Goal: Task Accomplishment & Management: Complete application form

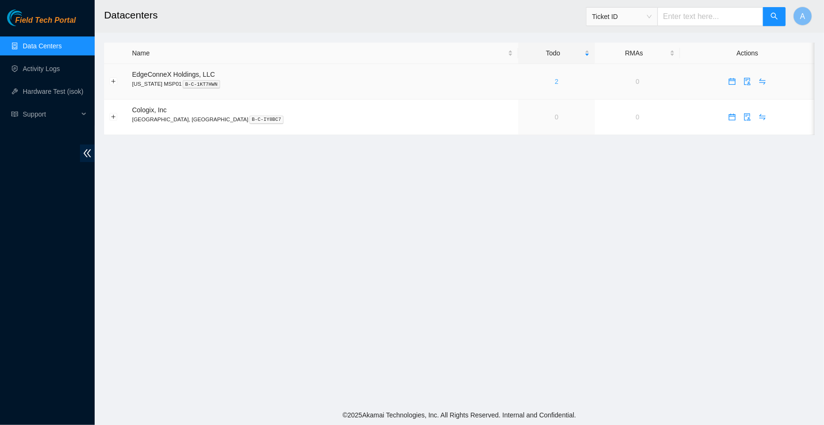
click at [555, 81] on link "2" at bounding box center [557, 82] width 4 height 8
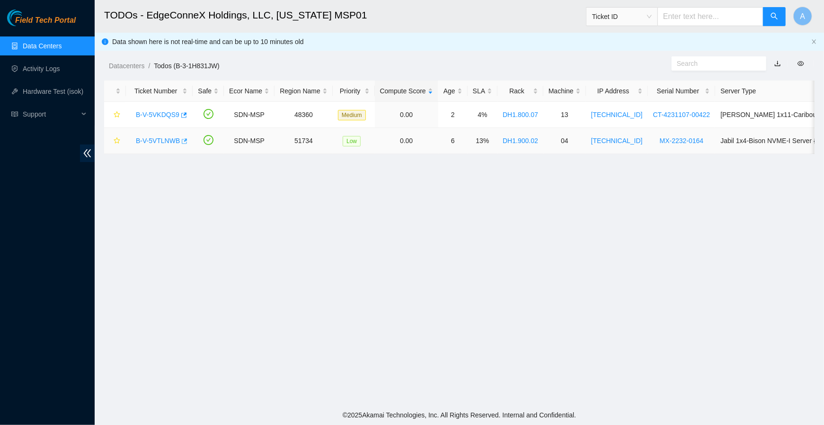
click at [187, 137] on body "Field Tech Portal Data Centers Activity Logs Hardware Test (isok) Support TODOs…" at bounding box center [412, 212] width 824 height 425
click at [186, 139] on icon "button" at bounding box center [183, 141] width 7 height 7
click at [184, 112] on icon "button" at bounding box center [183, 115] width 7 height 7
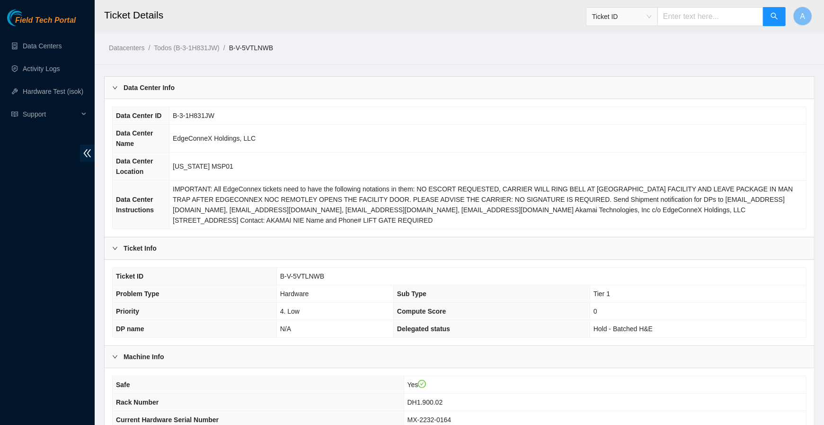
scroll to position [213, 0]
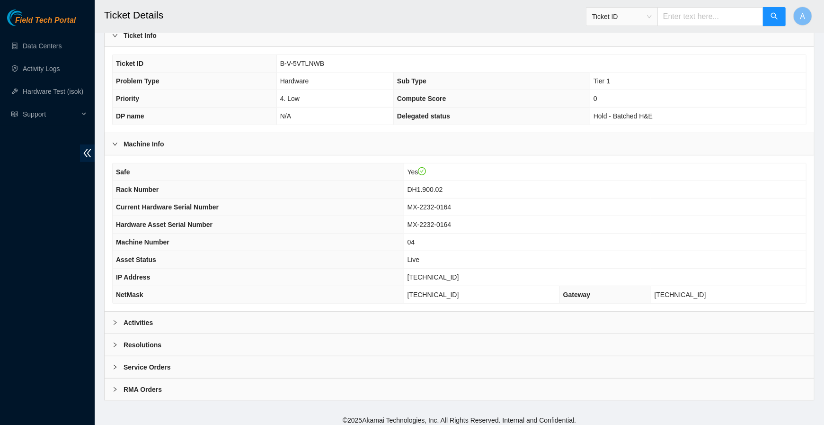
click at [164, 316] on div "Activities" at bounding box center [460, 322] width 710 height 22
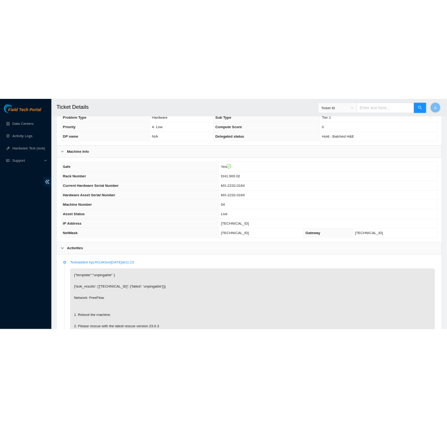
scroll to position [218, 0]
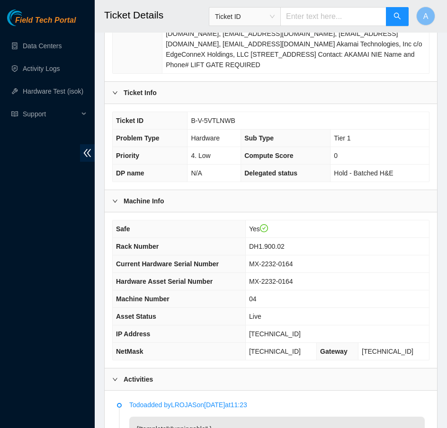
click at [280, 330] on span "23.40.98.88" at bounding box center [275, 334] width 52 height 8
copy span "23.40.98.88"
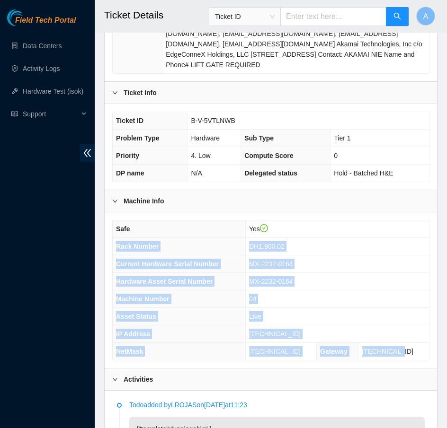
drag, startPoint x: 418, startPoint y: 349, endPoint x: 114, endPoint y: 244, distance: 321.0
click at [114, 244] on tbody "Safe Yes Rack Number DH1.900.02 Current Hardware Serial Number MX-2232-0164 Har…" at bounding box center [271, 291] width 316 height 140
copy tbody "Rack Number DH1.900.02 Current Hardware Serial Number MX-2232-0164 Hardware Ass…"
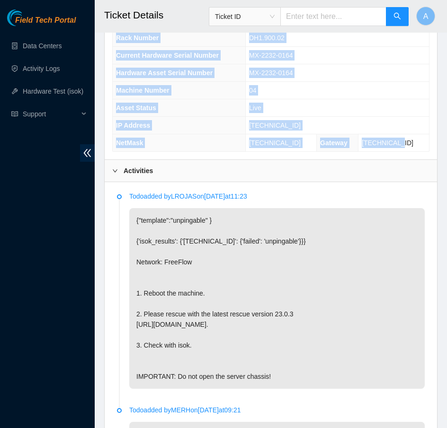
scroll to position [445, 0]
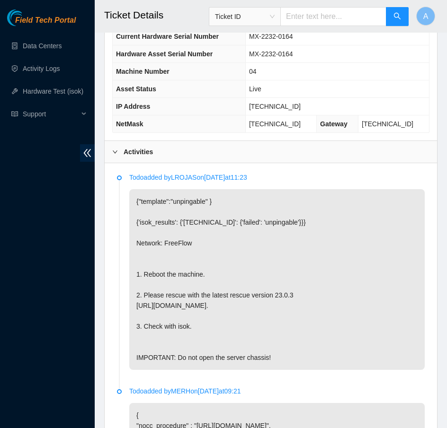
click at [142, 147] on b "Activities" at bounding box center [138, 152] width 29 height 10
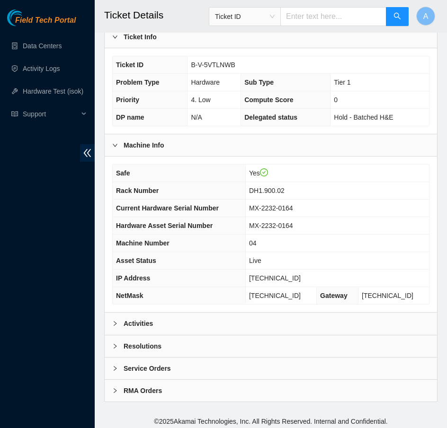
scroll to position [271, 0]
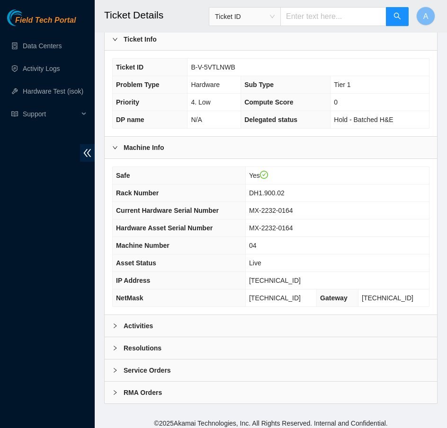
click at [162, 347] on div "Resolutions" at bounding box center [271, 349] width 332 height 22
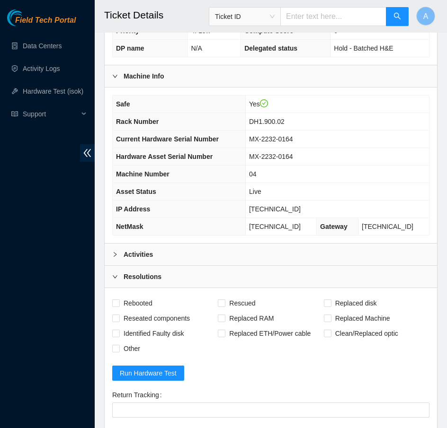
scroll to position [344, 0]
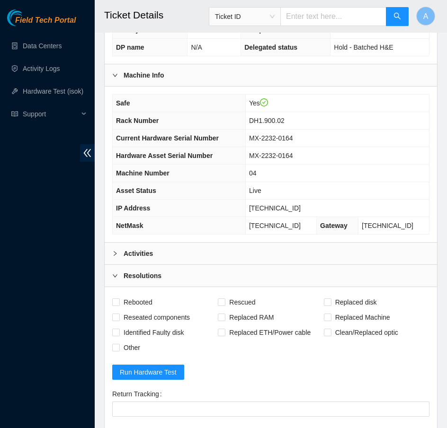
click at [147, 249] on b "Activities" at bounding box center [138, 254] width 29 height 10
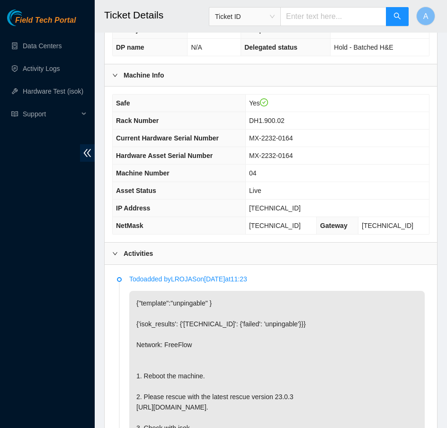
click at [147, 249] on b "Activities" at bounding box center [138, 254] width 29 height 10
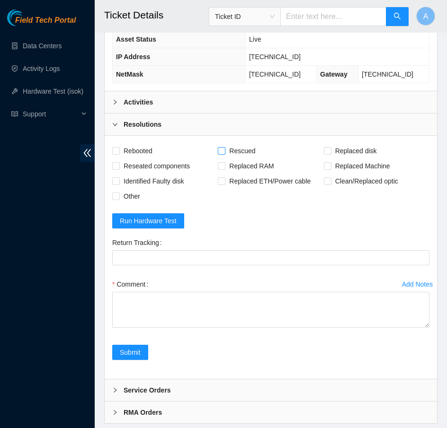
scroll to position [515, 0]
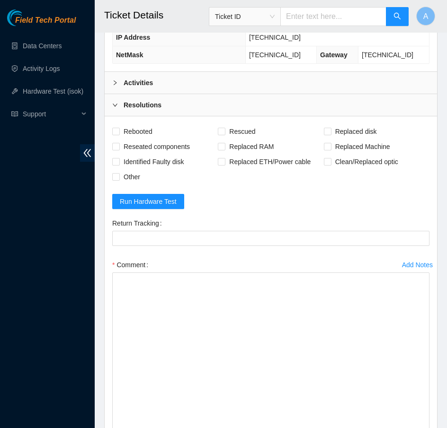
drag, startPoint x: 424, startPoint y: 297, endPoint x: 441, endPoint y: 470, distance: 173.6
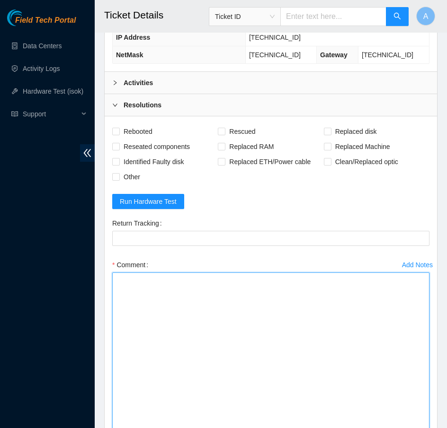
click at [332, 405] on textarea "Comment" at bounding box center [270, 377] width 317 height 208
paste textarea "Rack Number DH1.900.02 Current Hardware Serial Number MX-2232-0164 Hardware Ass…"
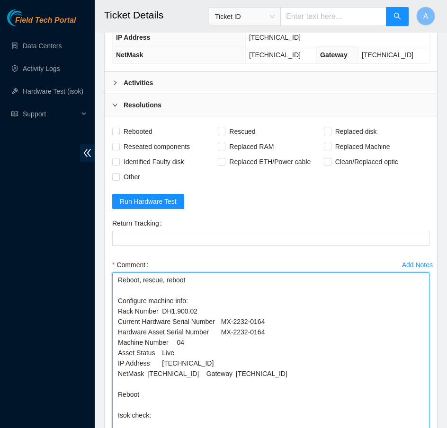
drag, startPoint x: 280, startPoint y: 328, endPoint x: 75, endPoint y: 325, distance: 205.0
click at [75, 325] on section "Field Tech Portal Data Centers Activity Logs Hardware Test (isok) Support Ticke…" at bounding box center [223, 45] width 447 height 1121
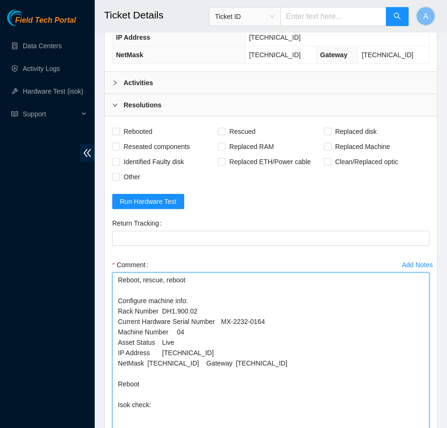
drag, startPoint x: 190, startPoint y: 339, endPoint x: 29, endPoint y: 339, distance: 160.5
click at [29, 339] on section "Field Tech Portal Data Centers Activity Logs Hardware Test (isok) Support Ticke…" at bounding box center [223, 45] width 447 height 1121
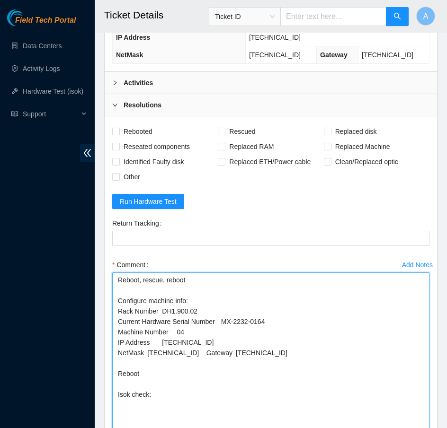
click at [209, 347] on textarea "Reboot, rescue, reboot Configure machine info: Rack Number DH1.900.02 Current H…" at bounding box center [270, 377] width 317 height 208
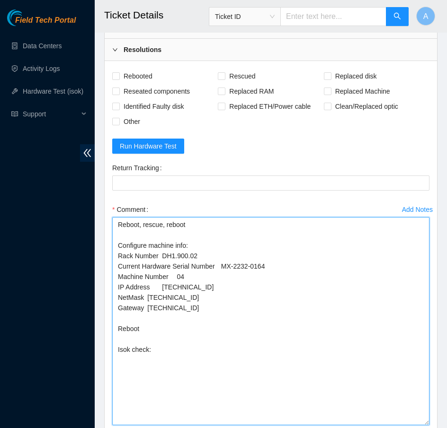
scroll to position [578, 0]
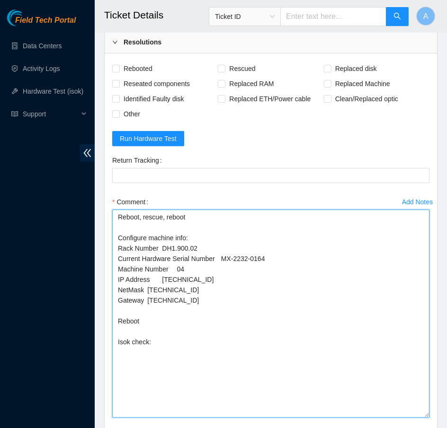
click at [172, 336] on textarea "Reboot, rescue, reboot Configure machine info: Rack Number DH1.900.02 Current H…" at bounding box center [270, 314] width 317 height 208
click at [186, 336] on textarea "Reboot, rescue, reboot Configure machine info: Rack Number DH1.900.02 Current H…" at bounding box center [270, 314] width 317 height 208
paste textarea "23.40.98.88 : passed: ok"
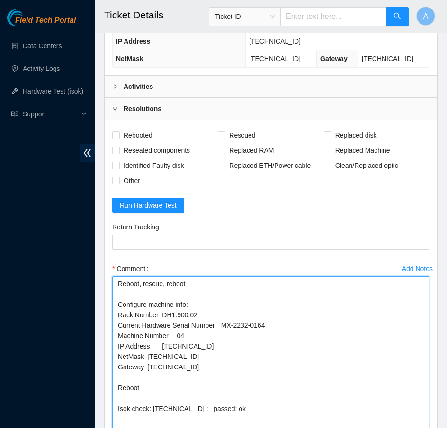
scroll to position [505, 0]
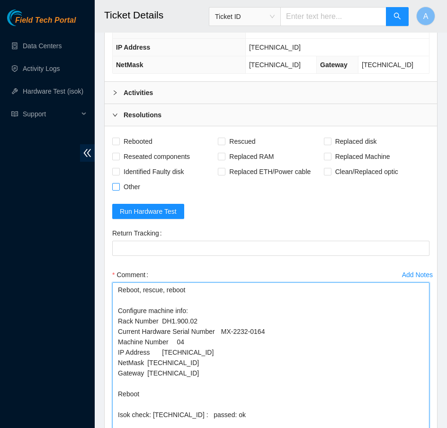
type textarea "Reboot, rescue, reboot Configure machine info: Rack Number DH1.900.02 Current H…"
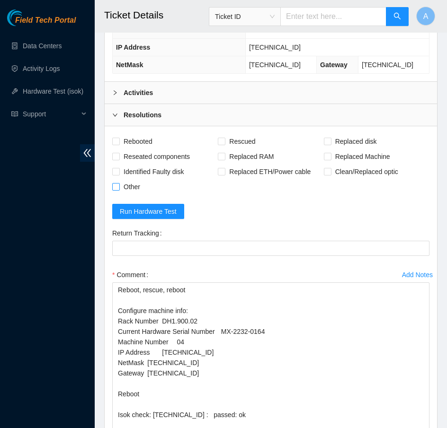
click at [137, 188] on span "Other" at bounding box center [132, 186] width 24 height 15
click at [119, 188] on input "Other" at bounding box center [115, 186] width 7 height 7
checkbox input "true"
click at [139, 155] on span "Reseated components" at bounding box center [157, 156] width 74 height 15
click at [119, 155] on input "Reseated components" at bounding box center [115, 156] width 7 height 7
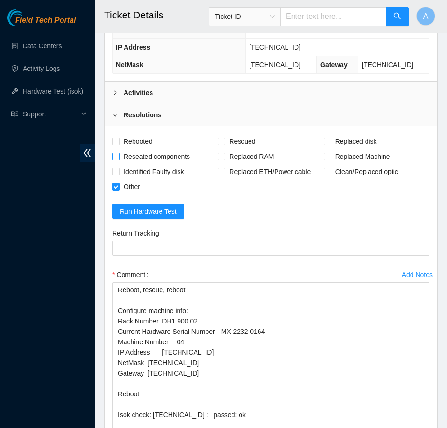
checkbox input "true"
click at [131, 135] on span "Rebooted" at bounding box center [138, 141] width 36 height 15
click at [119, 138] on input "Rebooted" at bounding box center [115, 141] width 7 height 7
checkbox input "true"
click at [233, 134] on span "Rescued" at bounding box center [242, 141] width 34 height 15
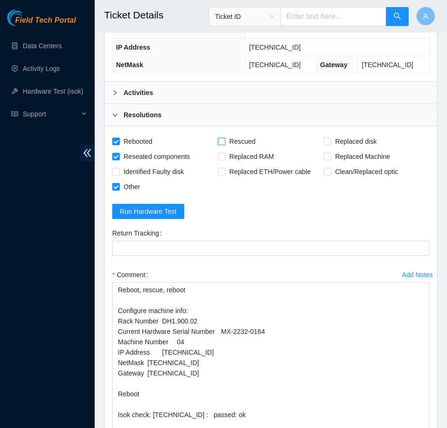
click at [224, 138] on input "Rescued" at bounding box center [221, 141] width 7 height 7
checkbox input "true"
click at [231, 86] on div "Activities" at bounding box center [271, 93] width 332 height 22
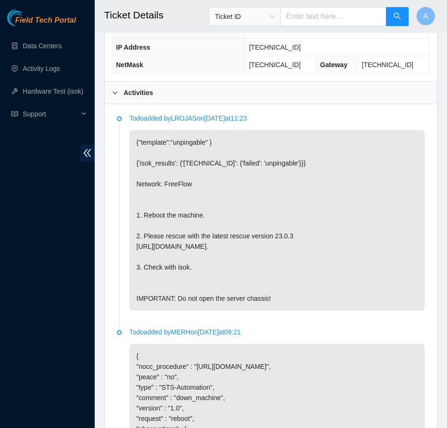
click at [231, 86] on div "Activities" at bounding box center [271, 93] width 332 height 22
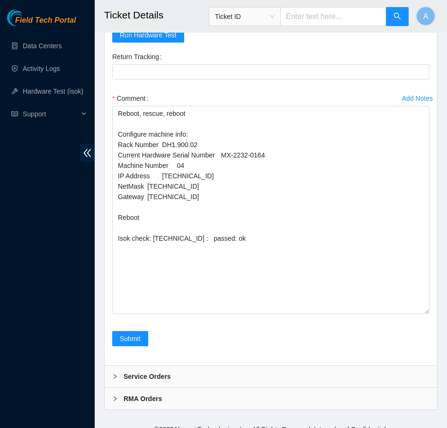
scroll to position [687, 0]
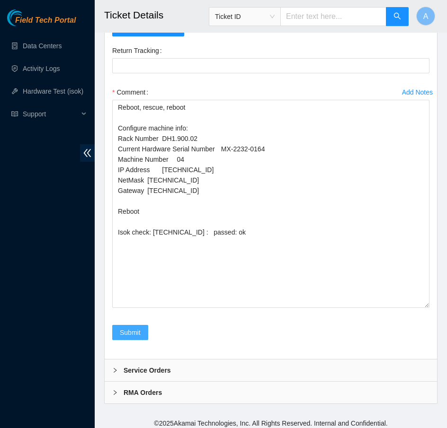
click at [133, 328] on span "Submit" at bounding box center [130, 333] width 21 height 10
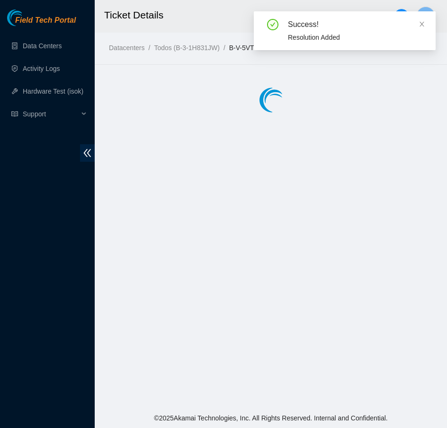
scroll to position [0, 0]
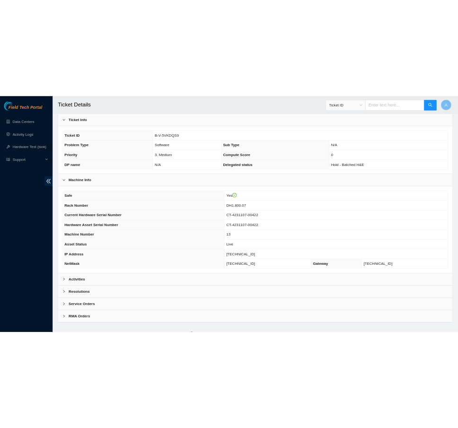
scroll to position [213, 0]
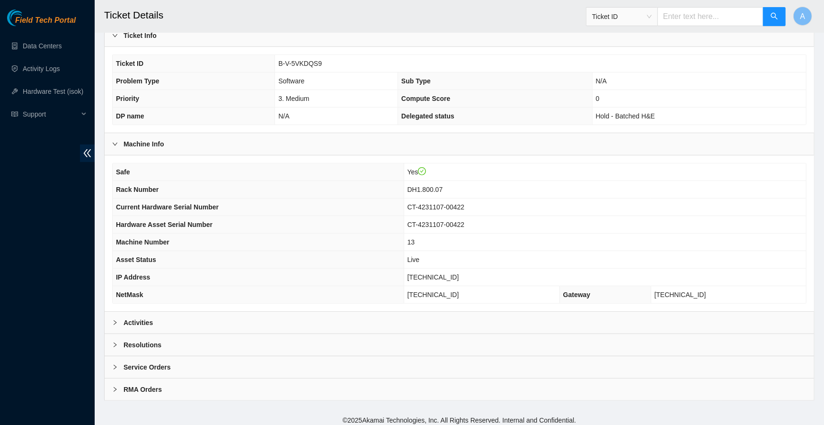
click at [140, 317] on b "Activities" at bounding box center [138, 322] width 29 height 10
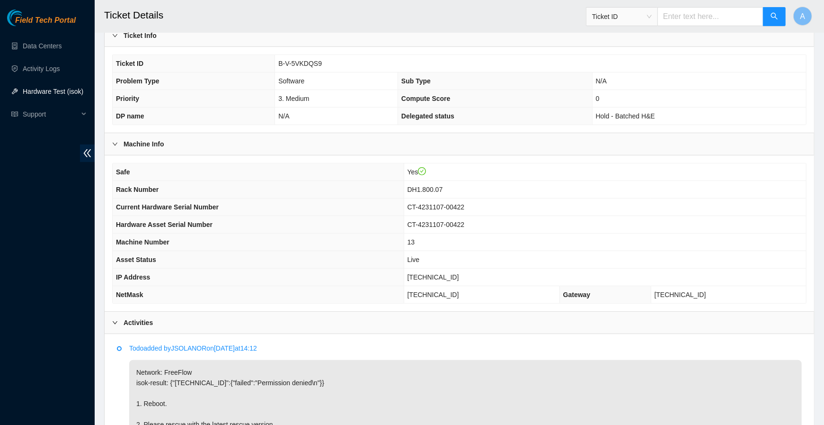
click at [59, 91] on link "Hardware Test (isok)" at bounding box center [53, 92] width 61 height 8
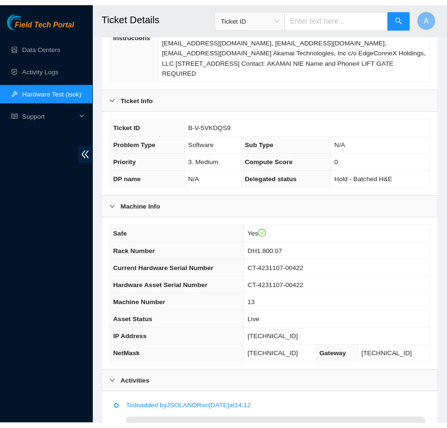
scroll to position [218, 0]
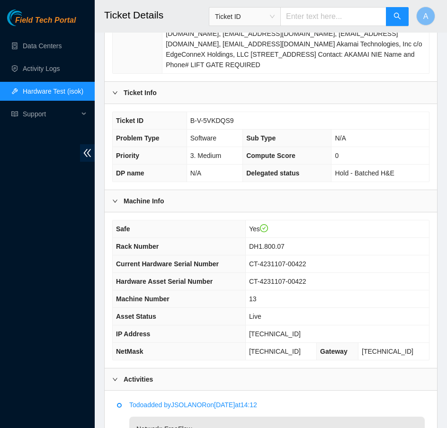
click at [282, 333] on span "23.32.237.78" at bounding box center [275, 334] width 52 height 8
copy span "23.32.237.78"
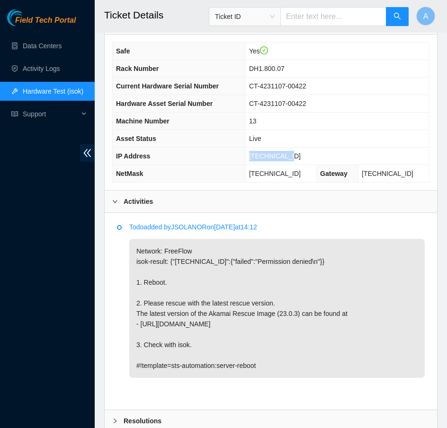
scroll to position [418, 0]
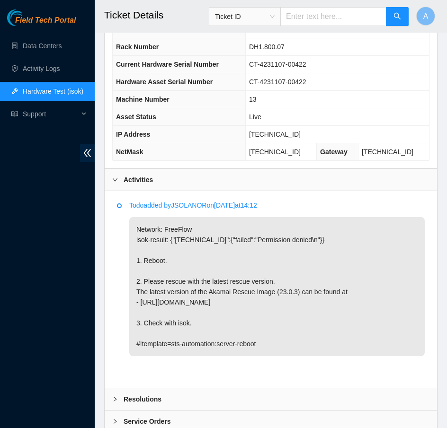
click at [150, 179] on b "Activities" at bounding box center [138, 180] width 29 height 10
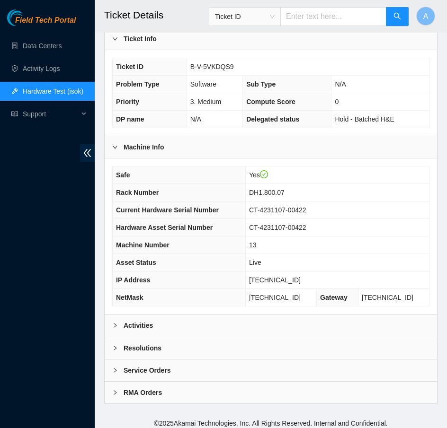
scroll to position [271, 0]
click at [171, 340] on div "Resolutions" at bounding box center [271, 349] width 332 height 22
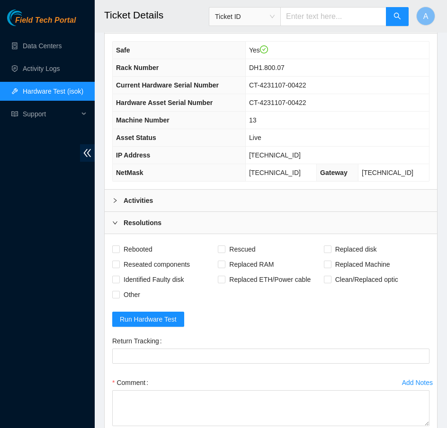
scroll to position [392, 0]
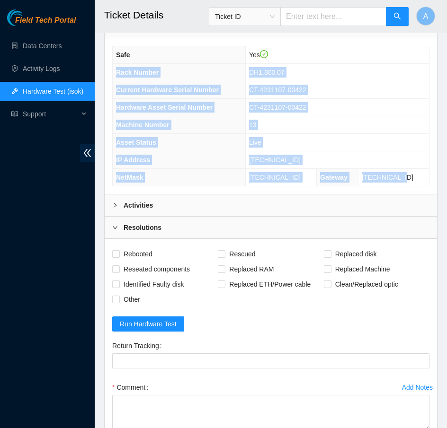
drag, startPoint x: 419, startPoint y: 176, endPoint x: 115, endPoint y: 71, distance: 321.9
click at [115, 71] on tbody "Safe Yes Rack Number DH1.800.07 Current Hardware Serial Number CT-4231107-00422…" at bounding box center [271, 116] width 316 height 140
copy tbody "Rack Number DH1.800.07 Current Hardware Serial Number CT-4231107-00422 Hardware…"
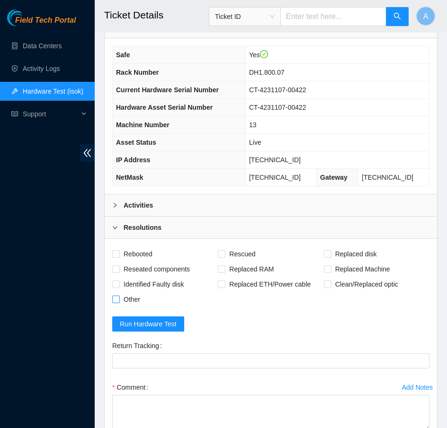
click at [119, 296] on span at bounding box center [116, 300] width 8 height 8
click at [119, 296] on input "Other" at bounding box center [115, 299] width 7 height 7
checkbox input "true"
click at [119, 268] on span at bounding box center [116, 270] width 8 height 8
click at [119, 268] on input "Reseated components" at bounding box center [115, 269] width 7 height 7
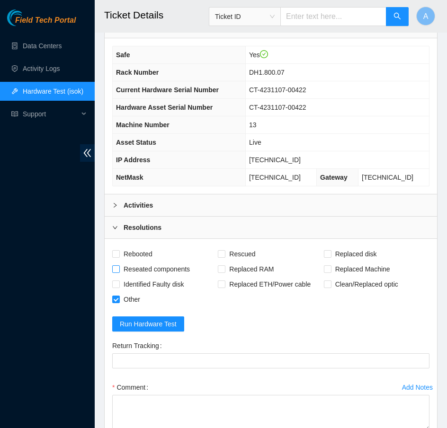
checkbox input "true"
click at [120, 248] on span "Rebooted" at bounding box center [138, 254] width 36 height 15
click at [119, 250] on input "Rebooted" at bounding box center [115, 253] width 7 height 7
checkbox input "true"
click at [223, 252] on input "Rescued" at bounding box center [221, 253] width 7 height 7
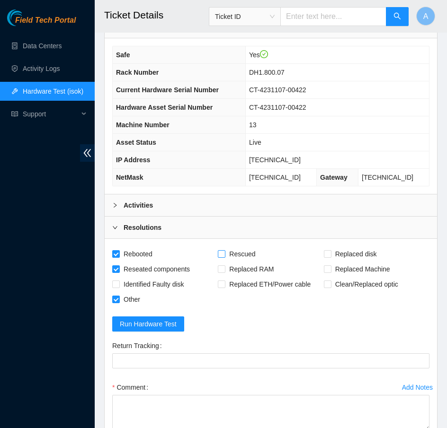
checkbox input "true"
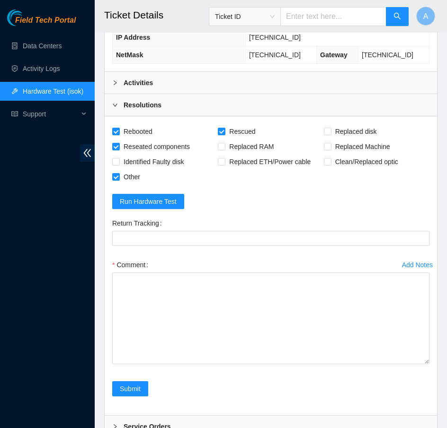
drag, startPoint x: 426, startPoint y: 301, endPoint x: 426, endPoint y: 470, distance: 169.5
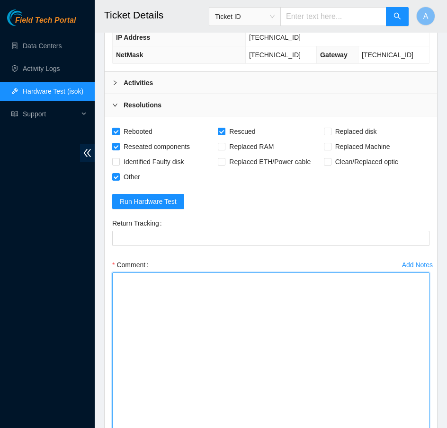
click at [274, 378] on textarea "Comment" at bounding box center [270, 375] width 317 height 205
paste textarea "Rack Number DH1.800.07 Current Hardware Serial Number CT-4231107-00422 Hardware…"
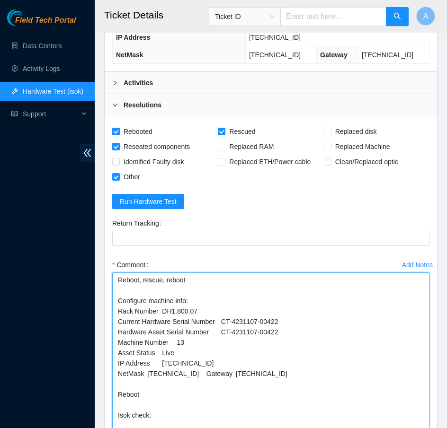
paste textarea "23.32.237.78 : passed: ok"
drag, startPoint x: 298, startPoint y: 330, endPoint x: 121, endPoint y: 329, distance: 177.1
click at [121, 329] on textarea "Reboot, rescue, reboot Configure machine info: Rack Number DH1.800.07 Current H…" at bounding box center [270, 375] width 317 height 205
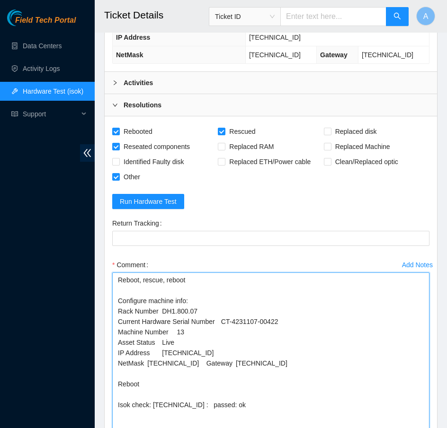
drag, startPoint x: 183, startPoint y: 341, endPoint x: 52, endPoint y: 340, distance: 131.1
click at [52, 340] on section "Field Tech Portal Data Centers Activity Logs Hardware Test (isok) Support Ticke…" at bounding box center [223, 43] width 447 height 1117
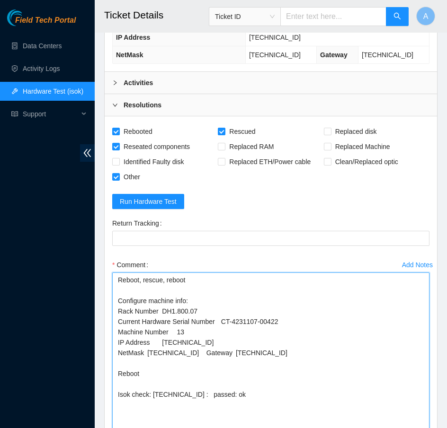
click at [207, 352] on textarea "Reboot, rescue, reboot Configure machine info: Rack Number DH1.800.07 Current H…" at bounding box center [270, 375] width 317 height 205
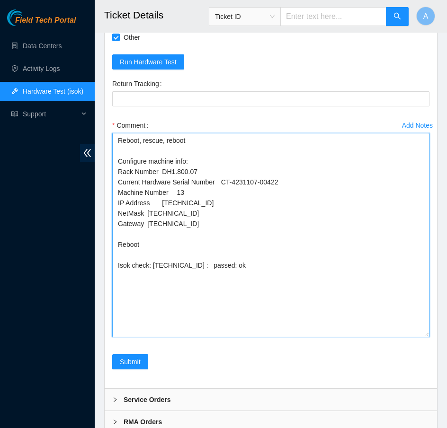
scroll to position [669, 0]
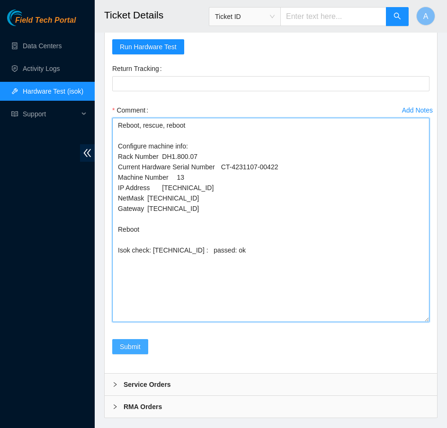
type textarea "Reboot, rescue, reboot Configure machine info: Rack Number DH1.800.07 Current H…"
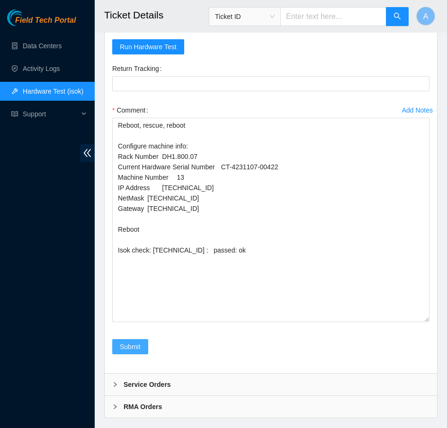
click at [133, 345] on span "Submit" at bounding box center [130, 347] width 21 height 10
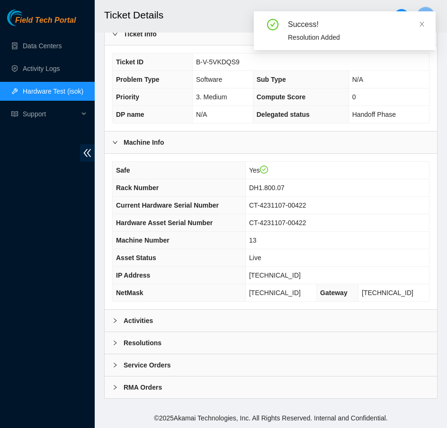
scroll to position [271, 0]
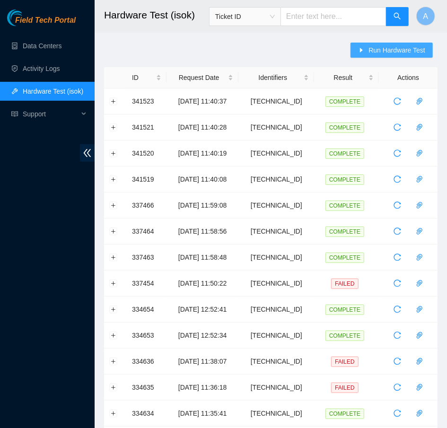
click at [377, 46] on span "Run Hardware Test" at bounding box center [397, 50] width 57 height 10
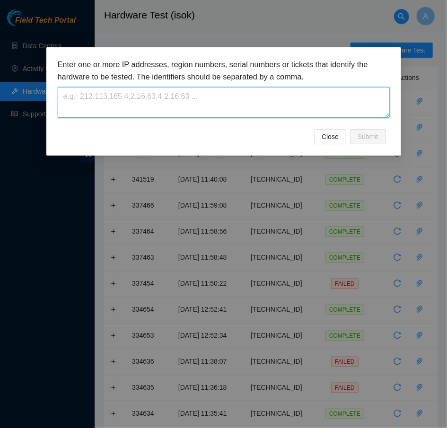
click at [235, 99] on textarea at bounding box center [224, 102] width 332 height 31
paste textarea "[TECHNICAL_ID]"
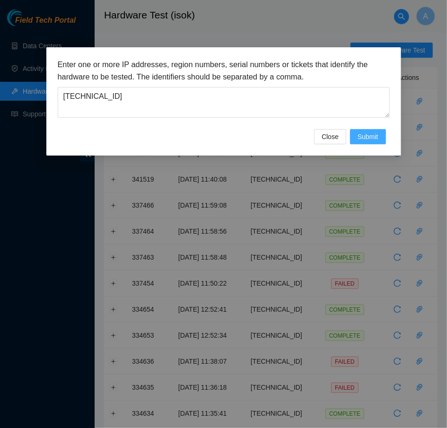
click at [364, 132] on span "Submit" at bounding box center [368, 137] width 21 height 10
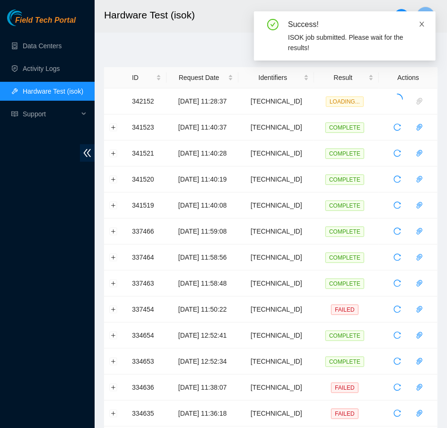
click at [423, 23] on icon "close" at bounding box center [422, 24] width 5 height 5
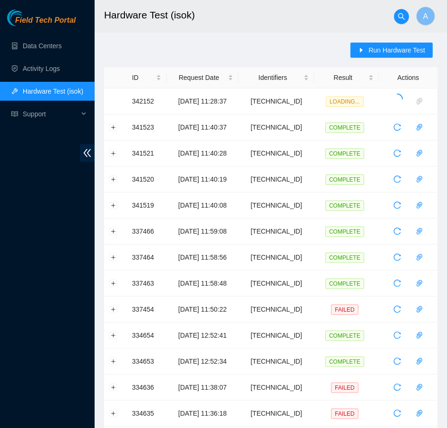
click at [423, 23] on icon "close" at bounding box center [422, 24] width 5 height 5
click at [403, 51] on span "Run Hardware Test" at bounding box center [397, 50] width 57 height 10
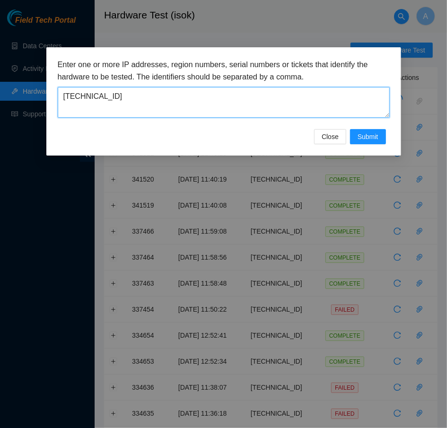
click at [258, 101] on textarea "23.32.237.78" at bounding box center [224, 102] width 332 height 31
paste textarea "40.98.8"
type textarea "23.40.98.88"
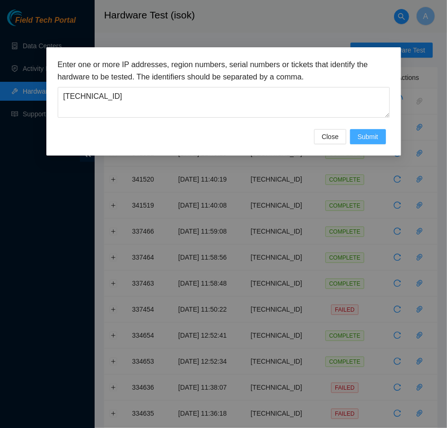
click at [360, 139] on span "Submit" at bounding box center [368, 137] width 21 height 10
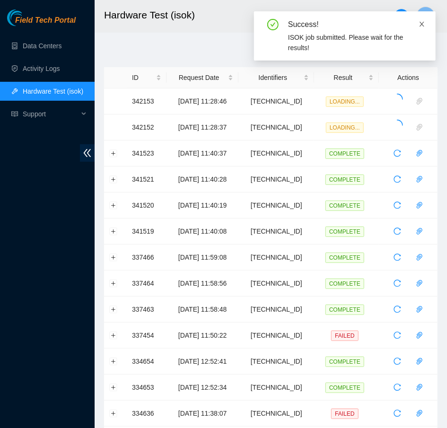
click at [421, 23] on icon "close" at bounding box center [422, 24] width 5 height 5
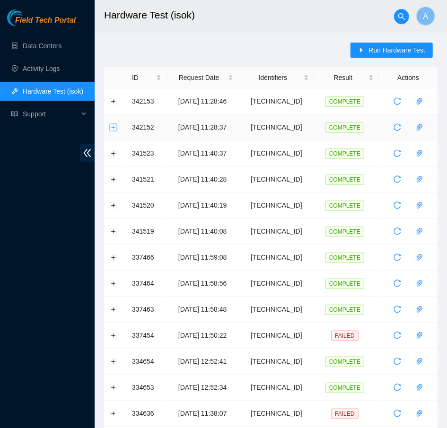
click at [116, 128] on button "Expand row" at bounding box center [114, 128] width 8 height 8
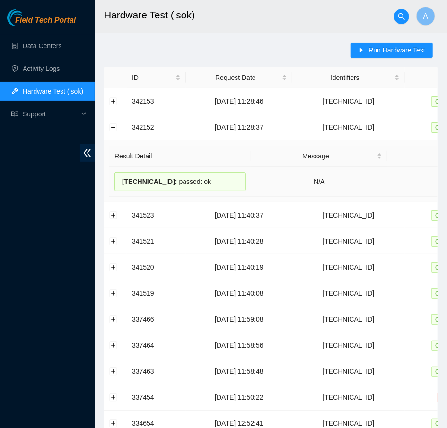
click at [170, 182] on span "23.32.237.78 :" at bounding box center [149, 182] width 55 height 8
copy div "23.32.237.78 : passed: ok"
click at [112, 123] on td at bounding box center [115, 128] width 23 height 26
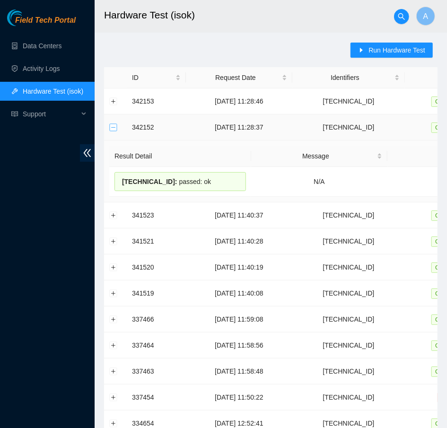
click at [114, 128] on button "Collapse row" at bounding box center [114, 128] width 8 height 8
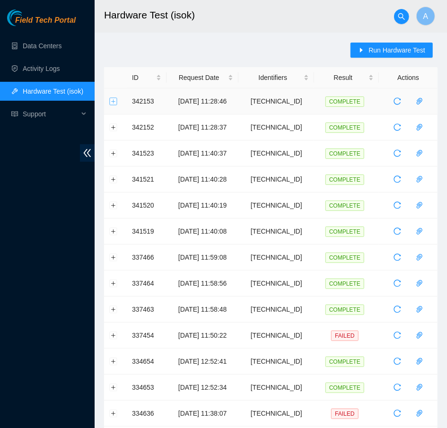
click at [114, 104] on button "Expand row" at bounding box center [114, 102] width 8 height 8
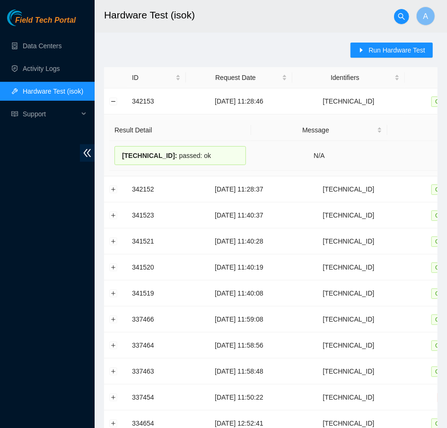
click at [151, 153] on span "23.40.98.88 :" at bounding box center [149, 156] width 55 height 8
copy div "23.40.98.88 : passed: ok"
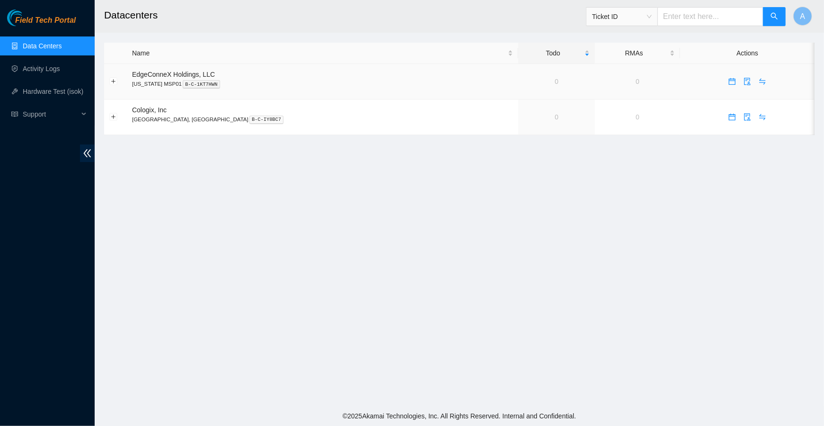
click at [518, 81] on td "0" at bounding box center [556, 82] width 77 height 36
click at [759, 78] on icon "swap" at bounding box center [763, 82] width 8 height 8
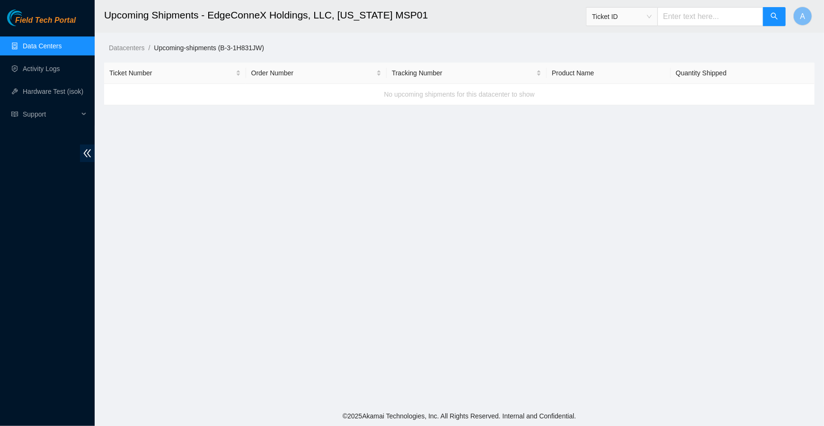
click at [54, 43] on link "Data Centers" at bounding box center [42, 46] width 39 height 8
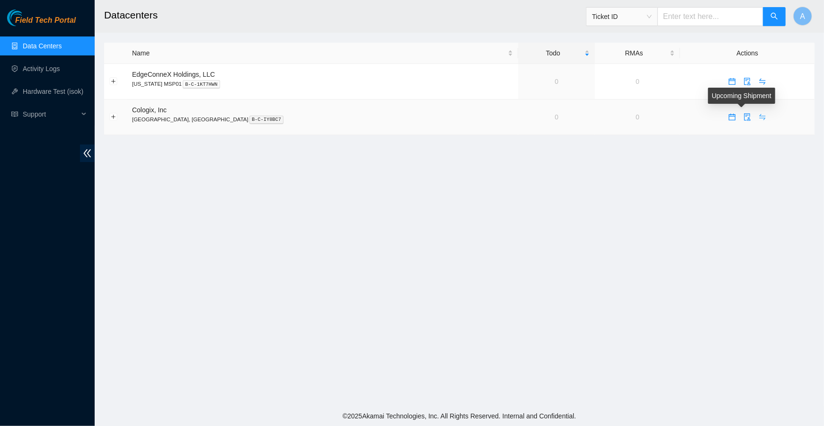
click at [759, 114] on icon "swap" at bounding box center [763, 117] width 8 height 8
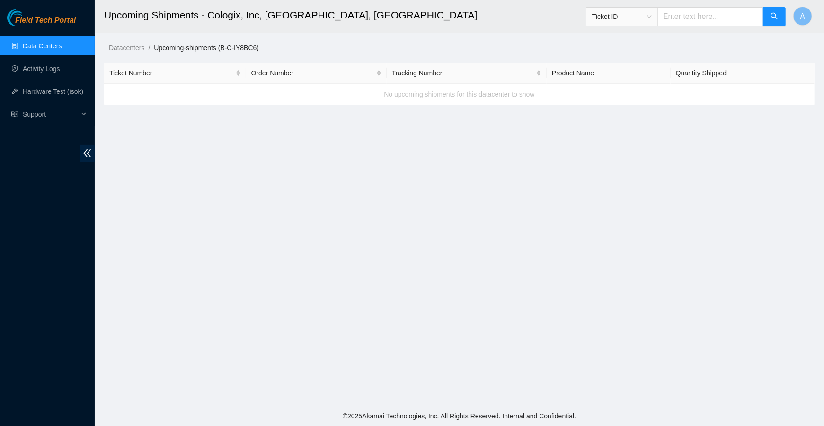
click at [48, 45] on link "Data Centers" at bounding box center [42, 46] width 39 height 8
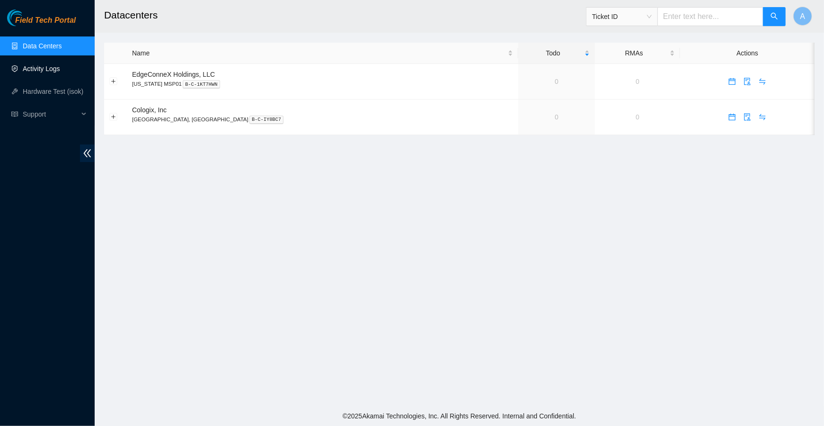
click at [49, 66] on link "Activity Logs" at bounding box center [41, 69] width 37 height 8
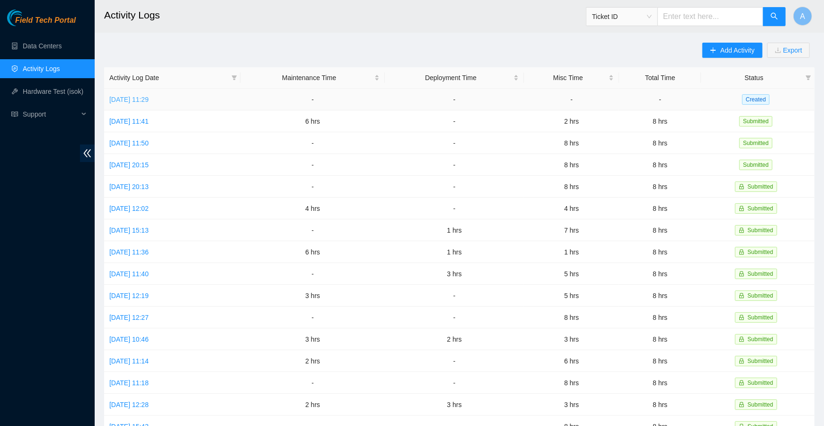
click at [149, 100] on link "[DATE] 11:29" at bounding box center [128, 100] width 39 height 8
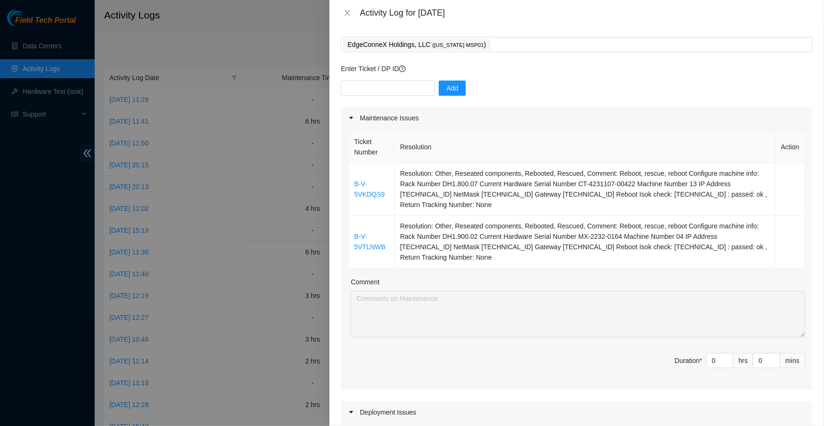
scroll to position [55, 0]
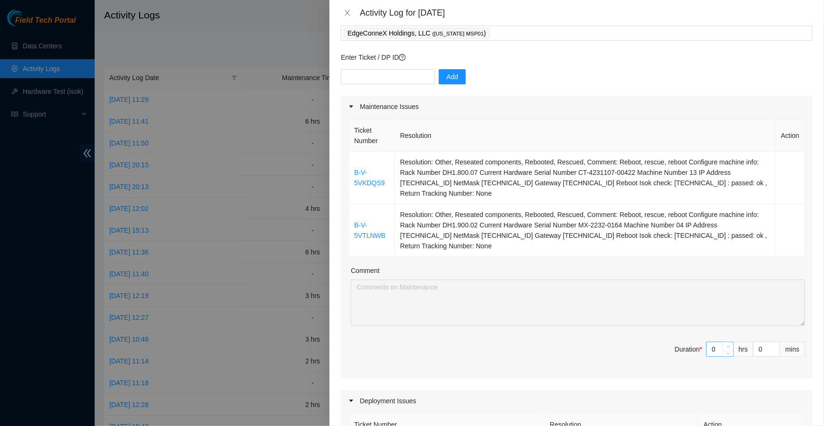
click at [728, 345] on icon "up" at bounding box center [728, 346] width 3 height 3
type input "1"
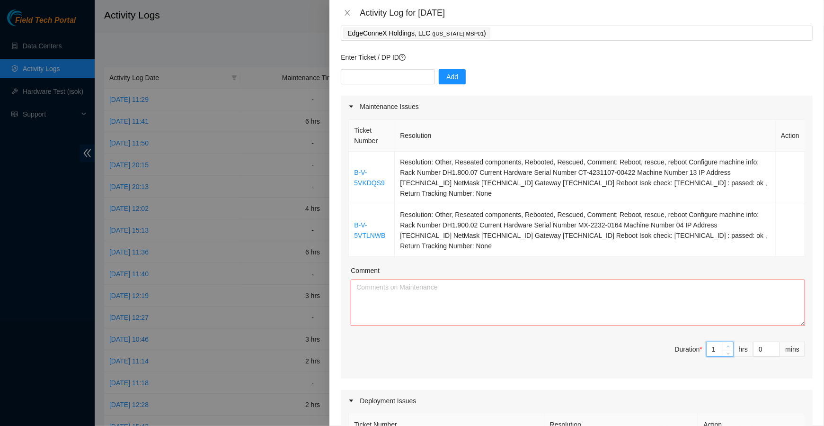
type input "2"
click at [728, 345] on icon "up" at bounding box center [728, 346] width 3 height 3
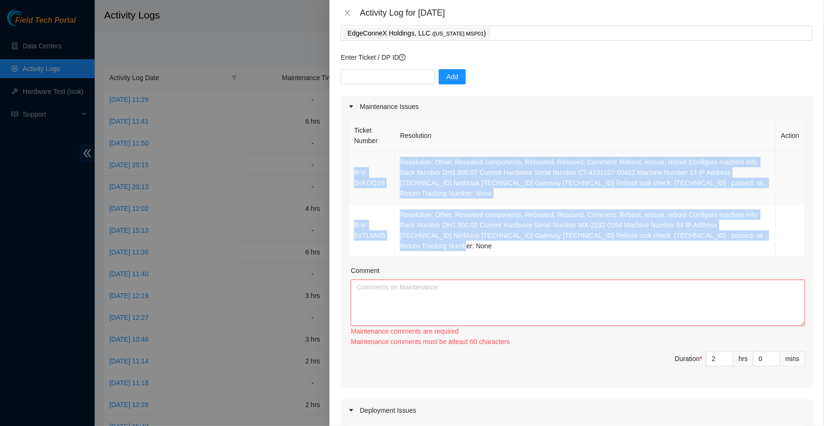
drag, startPoint x: 486, startPoint y: 247, endPoint x: 352, endPoint y: 172, distance: 153.9
click at [352, 172] on tbody "B-V-5VKDQS9 Resolution: Other, Reseated components, Rebooted, Rescued, Comment:…" at bounding box center [577, 203] width 456 height 105
copy tbody "B-V-5VKDQS9 Resolution: Other, Reseated components, Rebooted, Rescued, Comment:…"
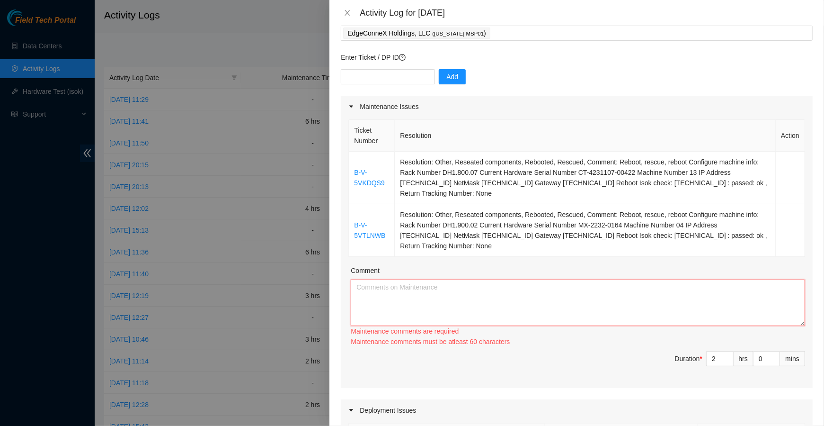
click at [404, 284] on textarea "Comment" at bounding box center [578, 302] width 454 height 46
paste textarea "B-V-5VKDQS9 Resolution: Other, Reseated components, Rebooted, Rescued, Comment:…"
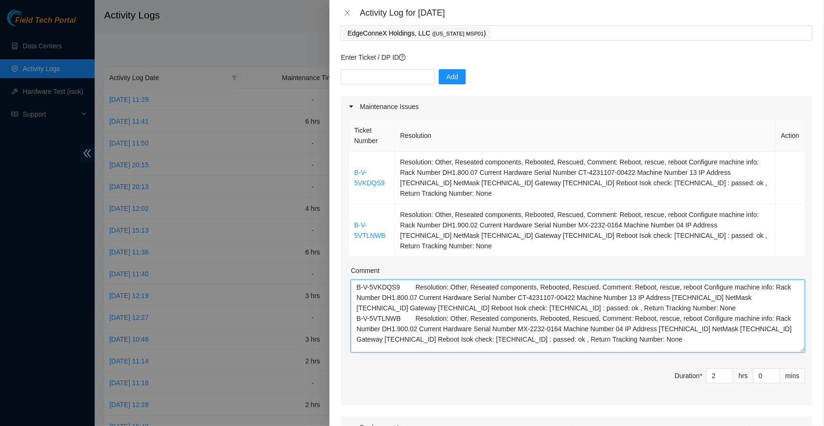
scroll to position [0, 0]
drag, startPoint x: 801, startPoint y: 320, endPoint x: 801, endPoint y: 365, distance: 44.5
click at [801, 352] on textarea "B-V-5VKDQS9 Resolution: Other, Reseated components, Rebooted, Rescued, Comment:…" at bounding box center [578, 315] width 454 height 73
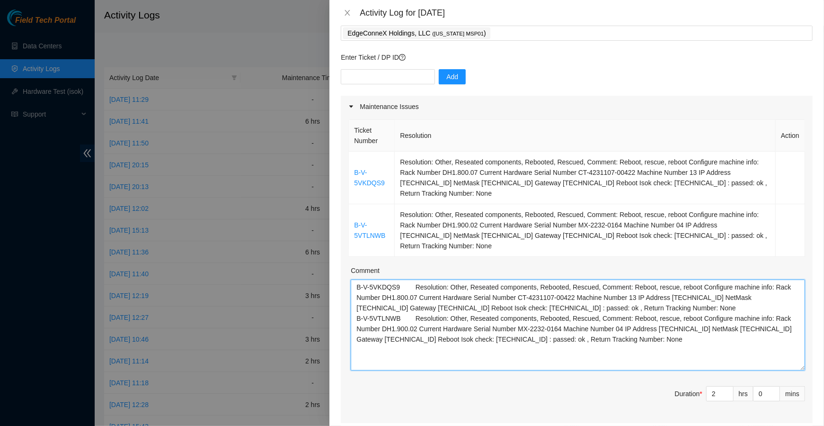
click at [353, 315] on textarea "B-V-5VKDQS9 Resolution: Other, Reseated components, Rebooted, Rescued, Comment:…" at bounding box center [578, 324] width 454 height 91
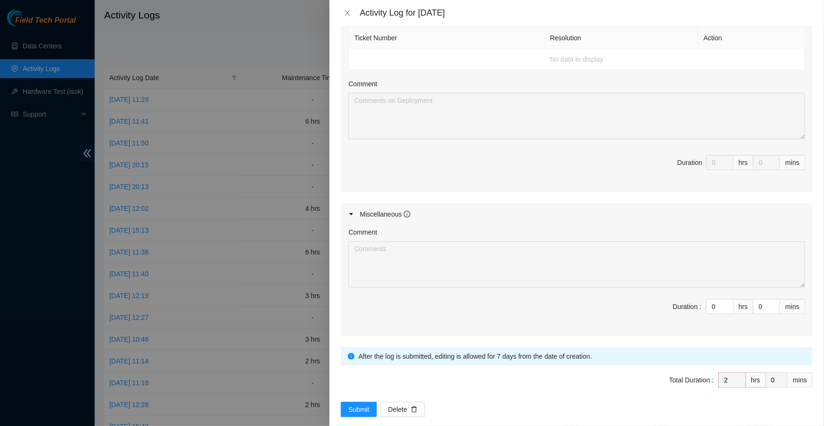
scroll to position [498, 0]
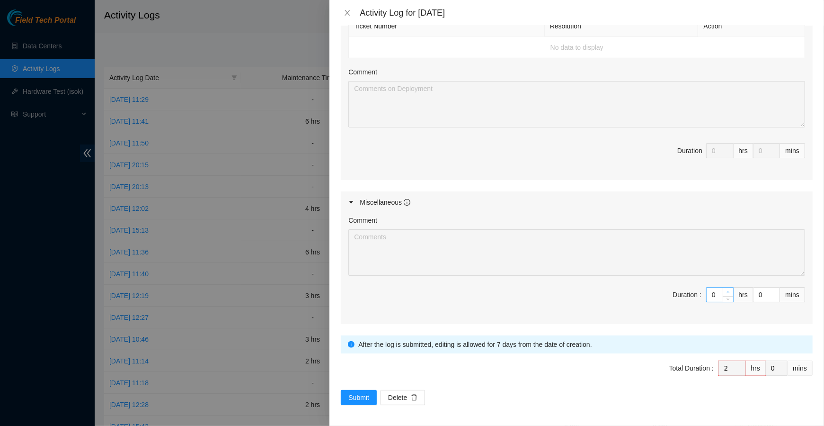
type textarea "B-V-5VKDQS9 Resolution: Other, Reseated components, Rebooted, Rescued, Comment:…"
type input "1"
type input "3"
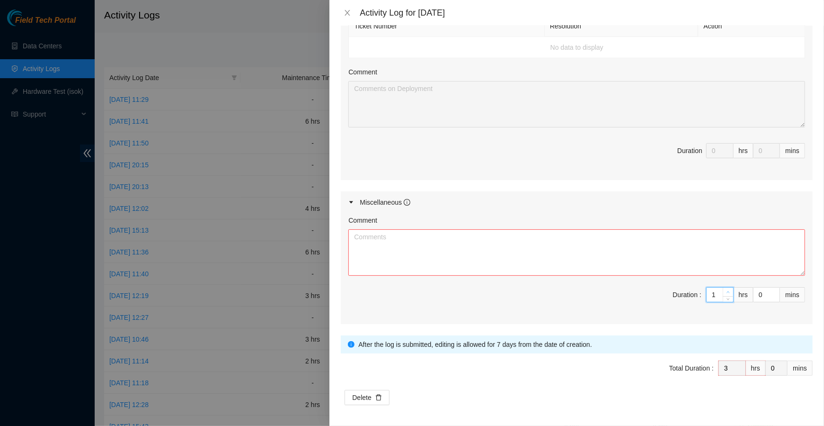
click at [731, 287] on span "Increase Value" at bounding box center [728, 291] width 10 height 9
type input "2"
type input "4"
click at [731, 287] on span "Increase Value" at bounding box center [728, 291] width 10 height 9
type input "3"
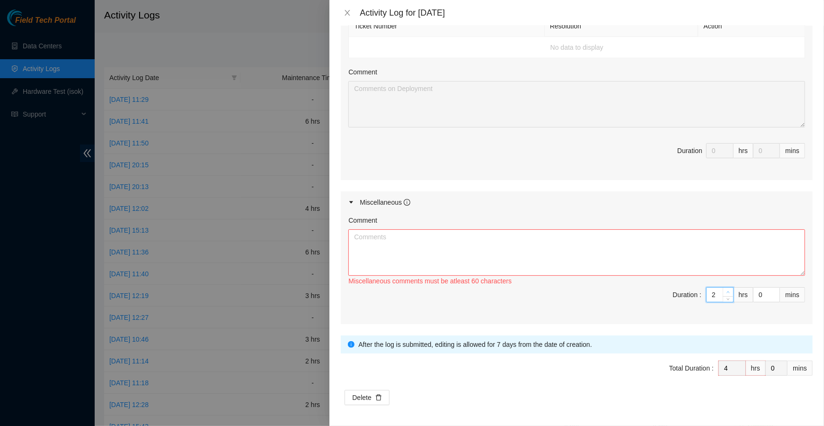
type input "5"
click at [731, 287] on span "Increase Value" at bounding box center [728, 291] width 10 height 9
type input "4"
type input "6"
click at [731, 287] on span "Increase Value" at bounding box center [728, 291] width 10 height 9
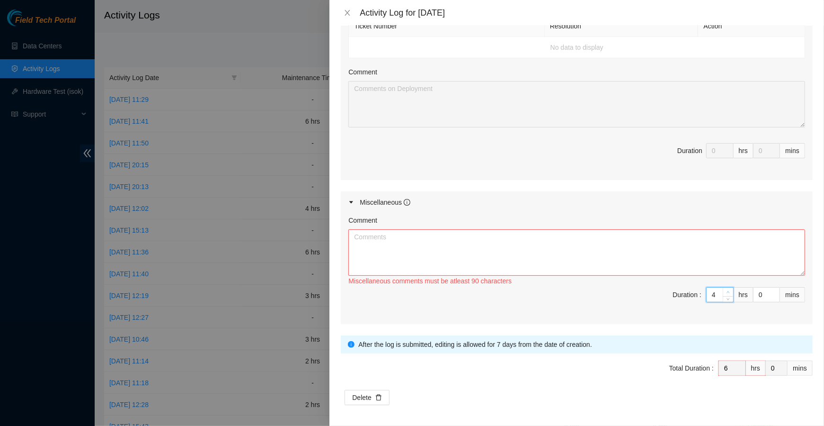
type input "5"
type input "7"
click at [731, 287] on span "Increase Value" at bounding box center [728, 291] width 10 height 9
type input "6"
type input "8"
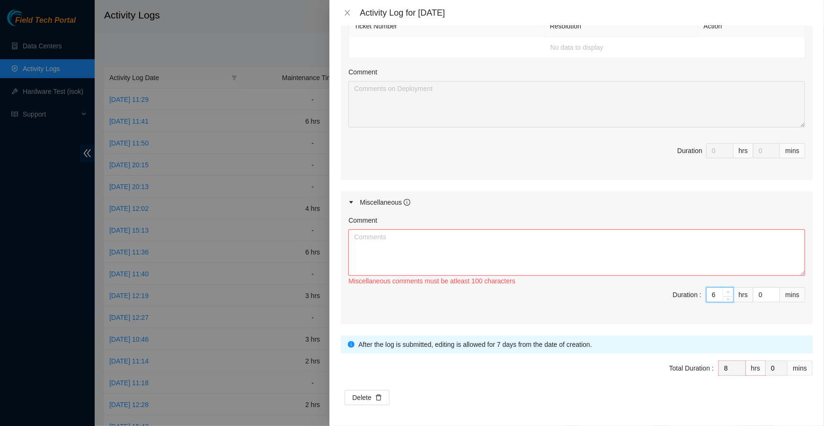
click at [731, 287] on span "Increase Value" at bounding box center [728, 291] width 10 height 9
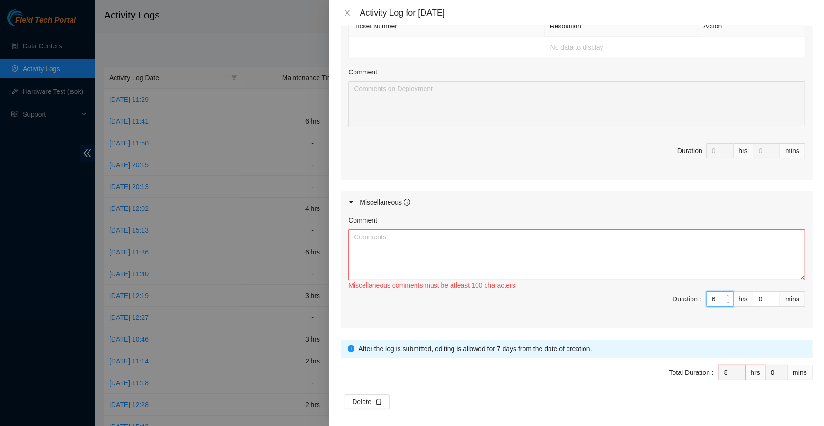
drag, startPoint x: 801, startPoint y: 269, endPoint x: 804, endPoint y: 337, distance: 67.8
click at [804, 280] on textarea "Comment" at bounding box center [576, 254] width 457 height 51
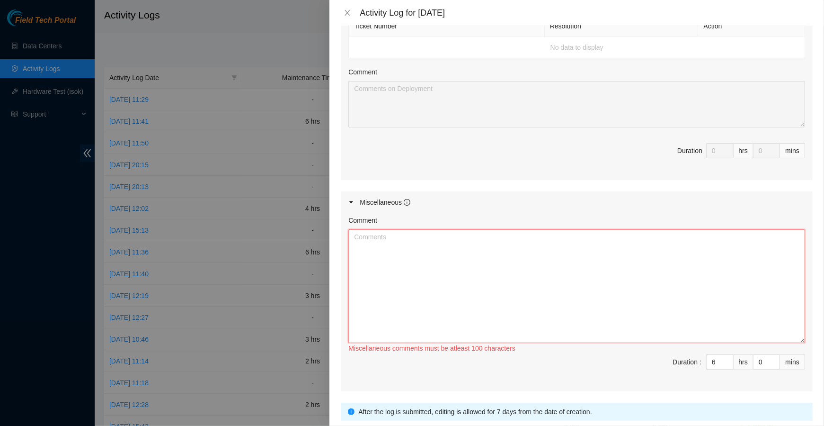
click at [681, 293] on textarea "Comment" at bounding box center [576, 286] width 457 height 114
drag, startPoint x: 405, startPoint y: 235, endPoint x: 510, endPoint y: 243, distance: 105.4
click at [510, 243] on textarea "Confirm pickup of RMA" at bounding box center [576, 286] width 457 height 114
paste textarea "Confirmation no. CPU2651352670"
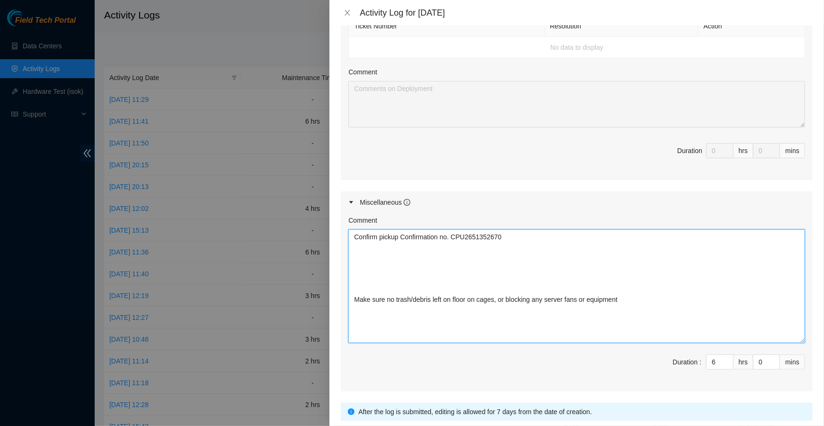
click at [365, 276] on textarea "Confirm pickup Confirmation no. CPU2651352670 Make sure no trash/debris left on…" at bounding box center [576, 286] width 457 height 114
click at [374, 247] on textarea "Confirm pickup Confirmation no. CPU2651352670 Throw away trash bag in cage, and…" at bounding box center [576, 286] width 457 height 114
click at [378, 317] on textarea "Confirm pickup Confirmation no. CPU2651352670 Throw away trash bag in cage, and…" at bounding box center [576, 286] width 457 height 114
click at [363, 322] on textarea "Confirm pickup Confirmation no. CPU2651352670 Throw away trash bag in cage, and…" at bounding box center [576, 286] width 457 height 114
click at [378, 321] on textarea "Confirm pickup Confirmation no. CPU2651352670 Throw away trash bag in cage, and…" at bounding box center [576, 286] width 457 height 114
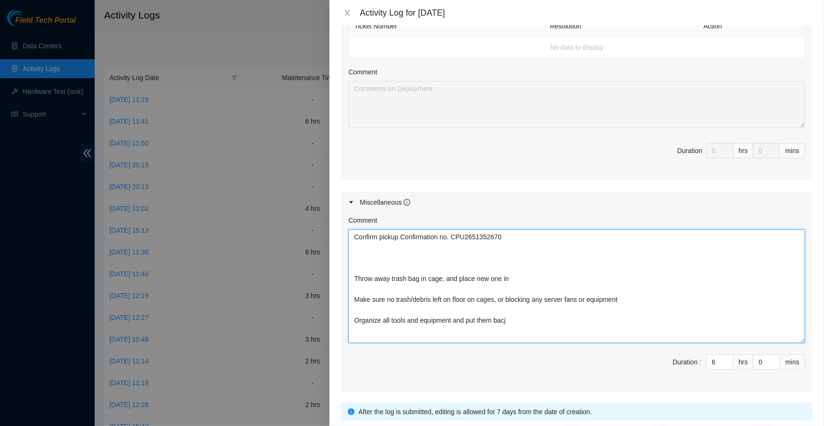
click at [529, 325] on textarea "Confirm pickup Confirmation no. CPU2651352670 Throw away trash bag in cage, and…" at bounding box center [576, 286] width 457 height 114
click at [433, 261] on textarea "Confirm pickup Confirmation no. CPU2651352670 Throw away trash bag in cage, and…" at bounding box center [576, 286] width 457 height 114
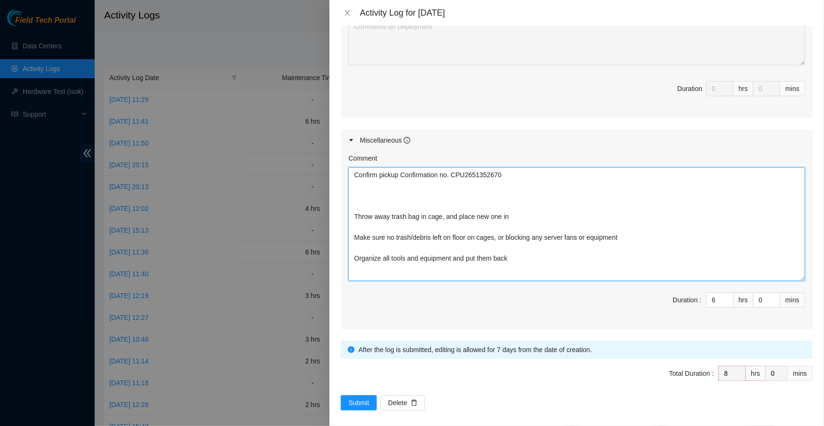
scroll to position [565, 0]
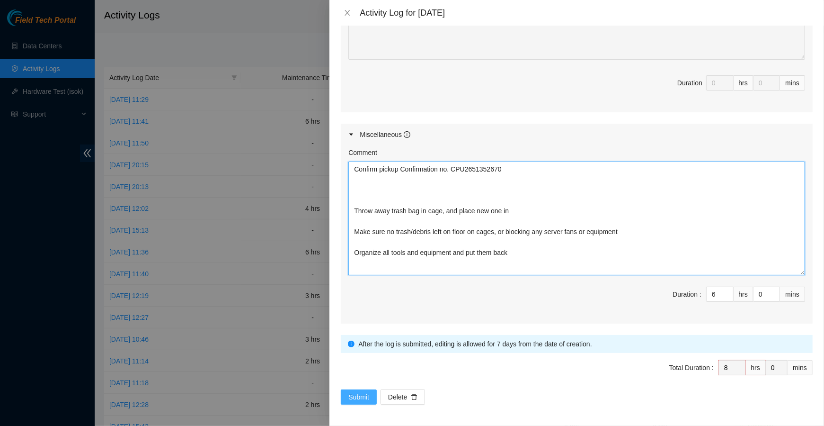
type textarea "Confirm pickup Confirmation no. CPU2651352670 Throw away trash bag in cage, and…"
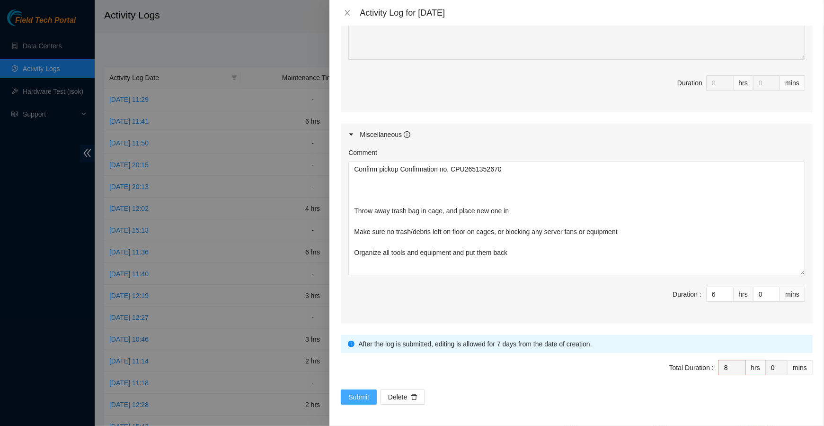
click at [356, 389] on button "Submit" at bounding box center [359, 396] width 36 height 15
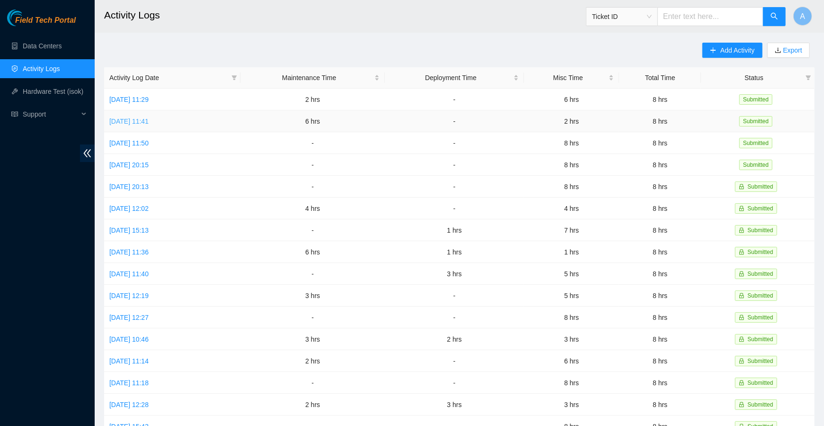
click at [149, 119] on link "[DATE] 11:41" at bounding box center [128, 121] width 39 height 8
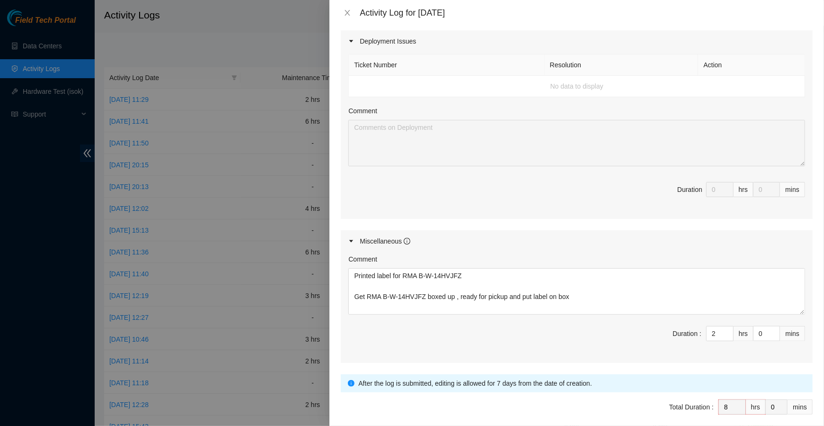
scroll to position [620, 0]
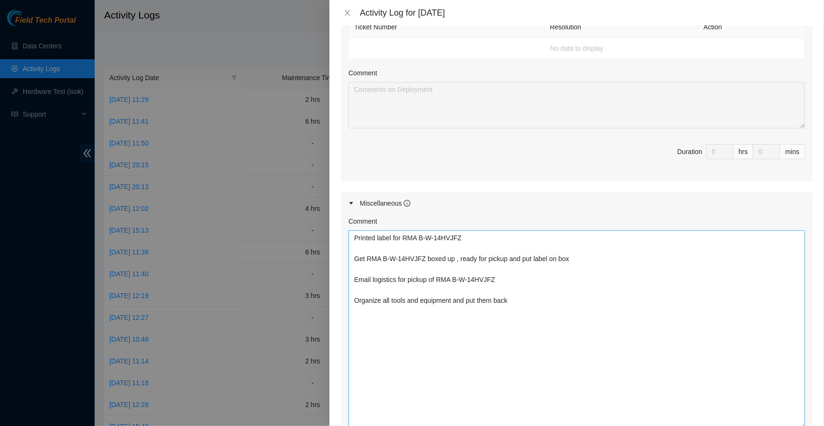
drag, startPoint x: 803, startPoint y: 270, endPoint x: 801, endPoint y: 423, distance: 152.4
click at [801, 423] on textarea "Printed label for RMA B-W-14HVJFZ Get RMA B-W-14HVJFZ boxed up , ready for pick…" at bounding box center [576, 329] width 457 height 198
click at [343, 14] on button "Close" at bounding box center [347, 13] width 13 height 9
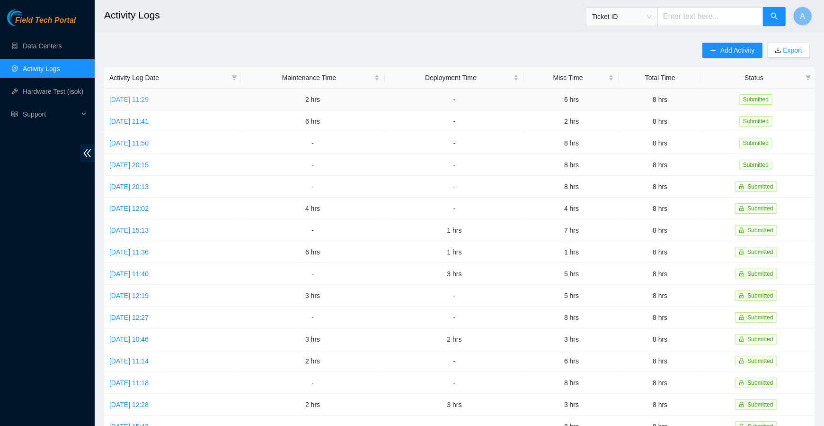
click at [141, 98] on link "[DATE] 11:29" at bounding box center [128, 100] width 39 height 8
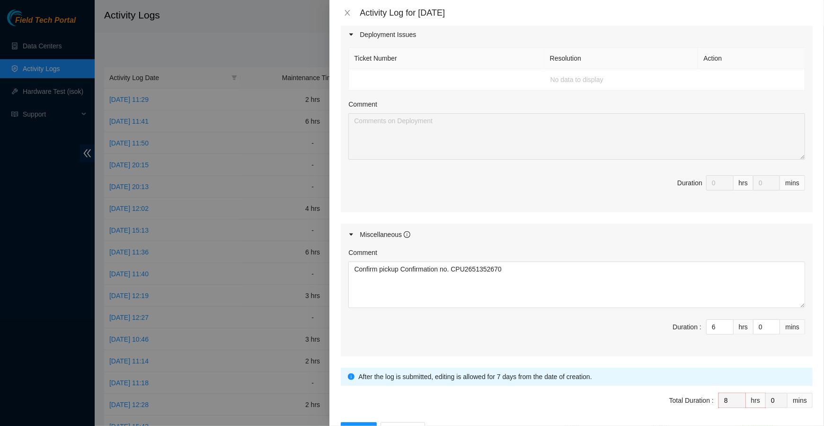
scroll to position [453, 0]
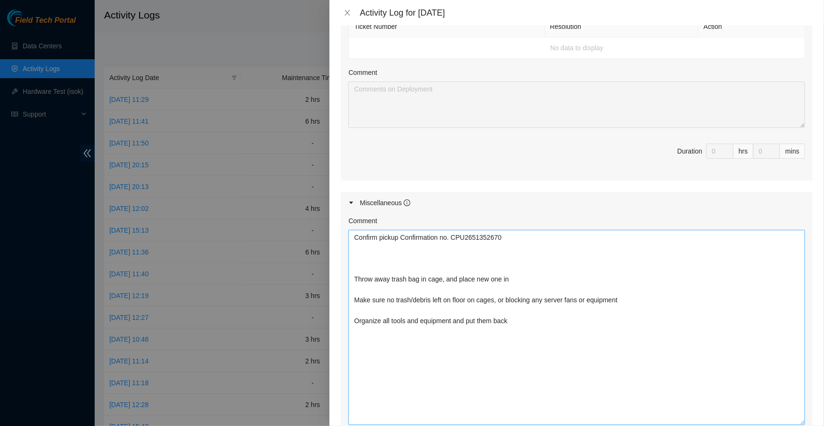
drag, startPoint x: 800, startPoint y: 271, endPoint x: 796, endPoint y: 422, distance: 151.5
click at [796, 422] on textarea "Confirm pickup Confirmation no. CPU2651352670 Throw away trash bag in cage, and…" at bounding box center [576, 327] width 457 height 195
click at [434, 262] on textarea "Confirm pickup Confirmation no. CPU2651352670 Throw away trash bag in cage, and…" at bounding box center [576, 328] width 457 height 197
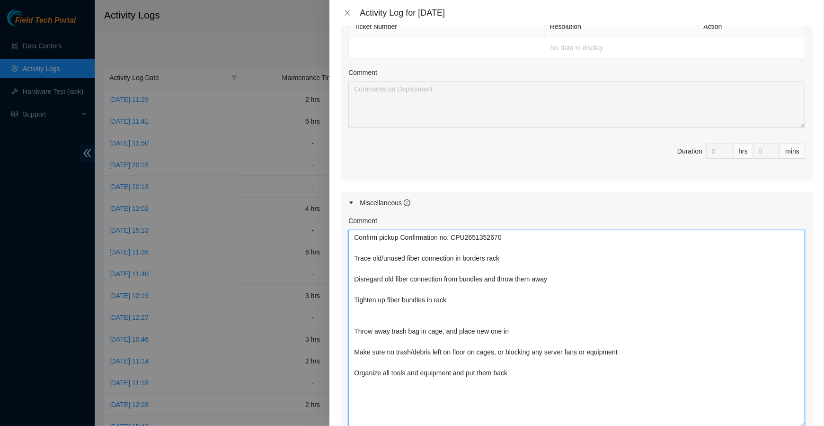
click at [413, 310] on textarea "Confirm pickup Confirmation no. CPU2651352670 Trace old/unused fiber connection…" at bounding box center [576, 328] width 457 height 197
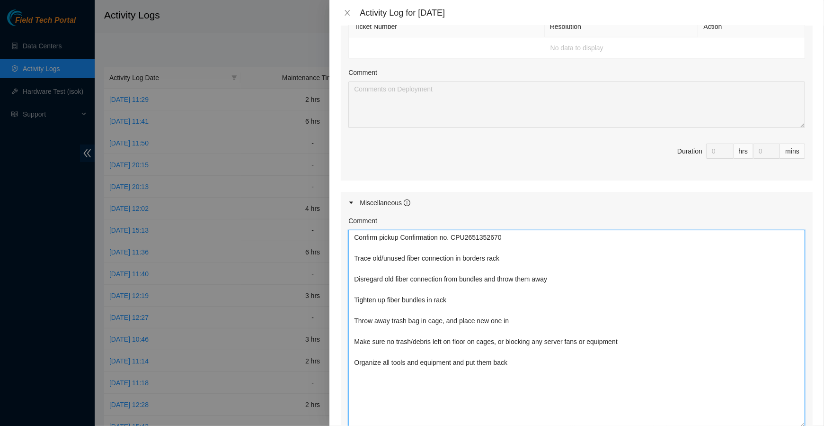
scroll to position [604, 0]
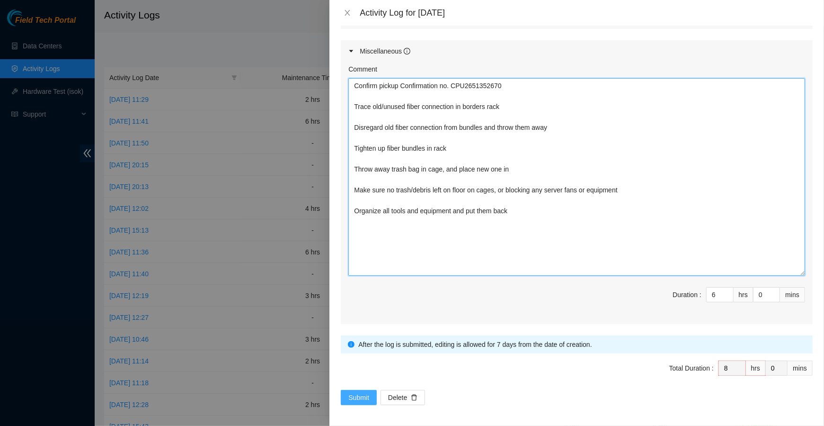
type textarea "Confirm pickup Confirmation no. CPU2651352670 Trace old/unused fiber connection…"
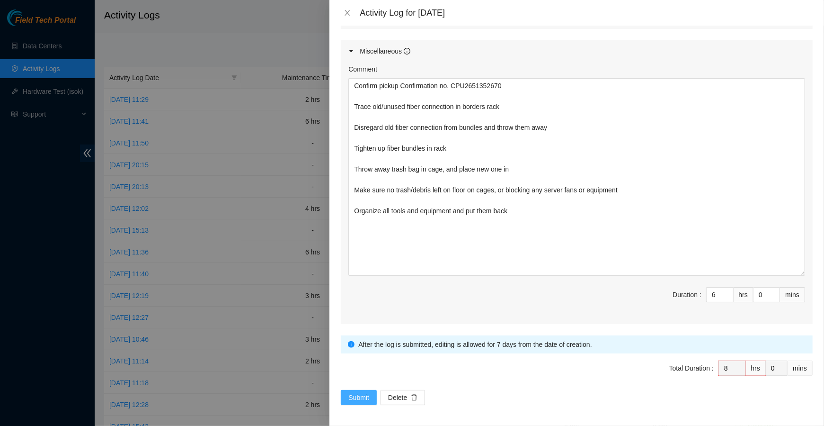
click at [359, 390] on button "Submit" at bounding box center [359, 397] width 36 height 15
